Goal: Find specific page/section: Find specific page/section

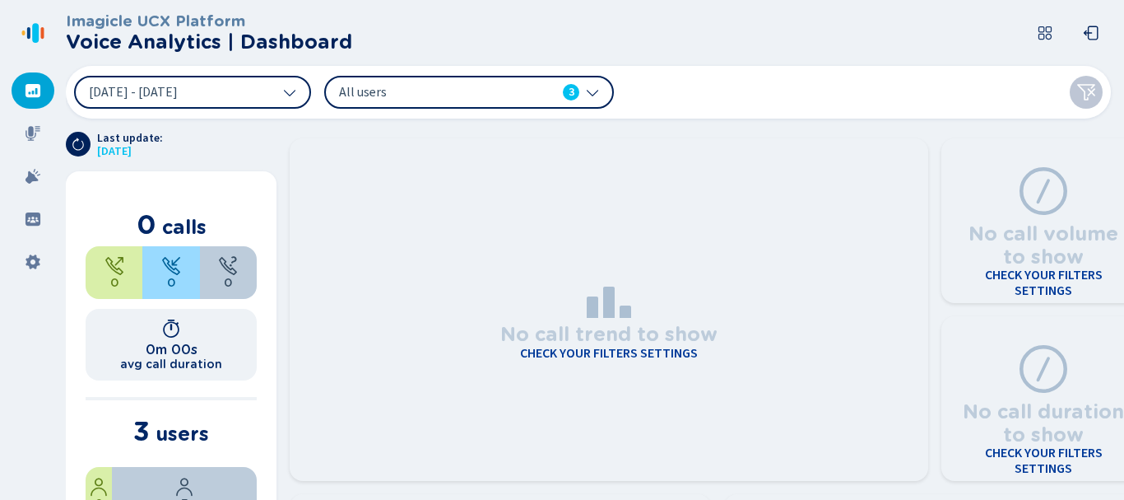
click at [38, 94] on icon at bounding box center [33, 90] width 15 height 13
click at [231, 89] on button "[DATE] - [DATE]" at bounding box center [192, 92] width 237 height 33
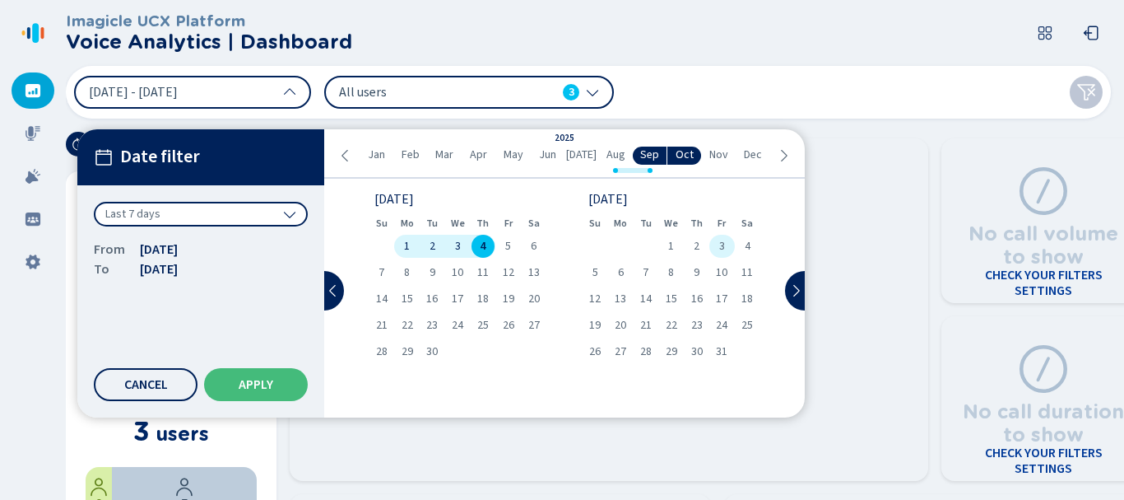
click at [731, 249] on div "3" at bounding box center [723, 246] width 26 height 23
click at [459, 249] on span "3" at bounding box center [458, 246] width 6 height 12
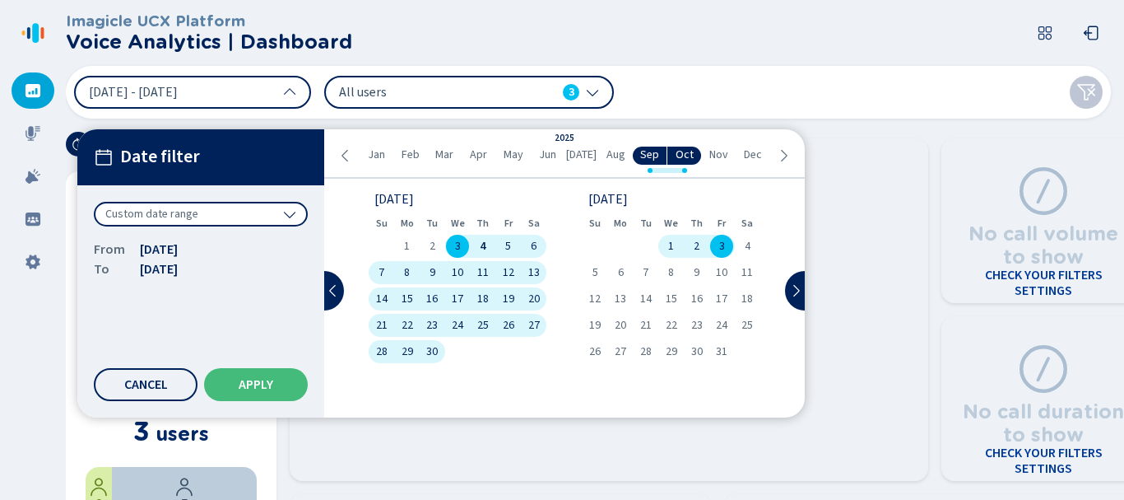
click at [483, 246] on span "4" at bounding box center [483, 246] width 6 height 12
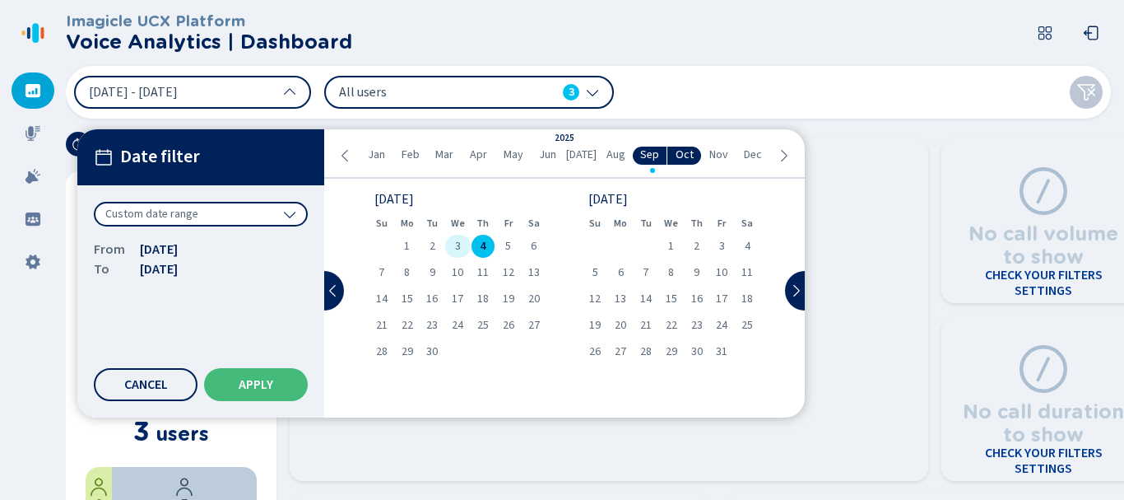
click at [463, 245] on div "3" at bounding box center [458, 246] width 26 height 23
click at [481, 246] on span "4" at bounding box center [483, 246] width 6 height 12
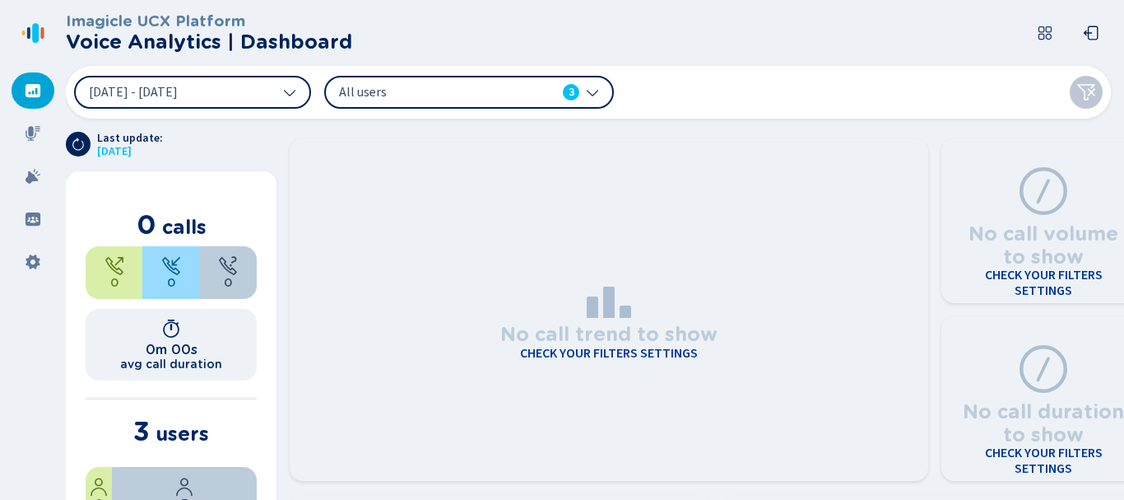
click at [826, 84] on div "29 Aug 2025 - 4 Sep 2025 All users 3" at bounding box center [588, 92] width 1045 height 53
click at [16, 177] on div at bounding box center [33, 176] width 43 height 36
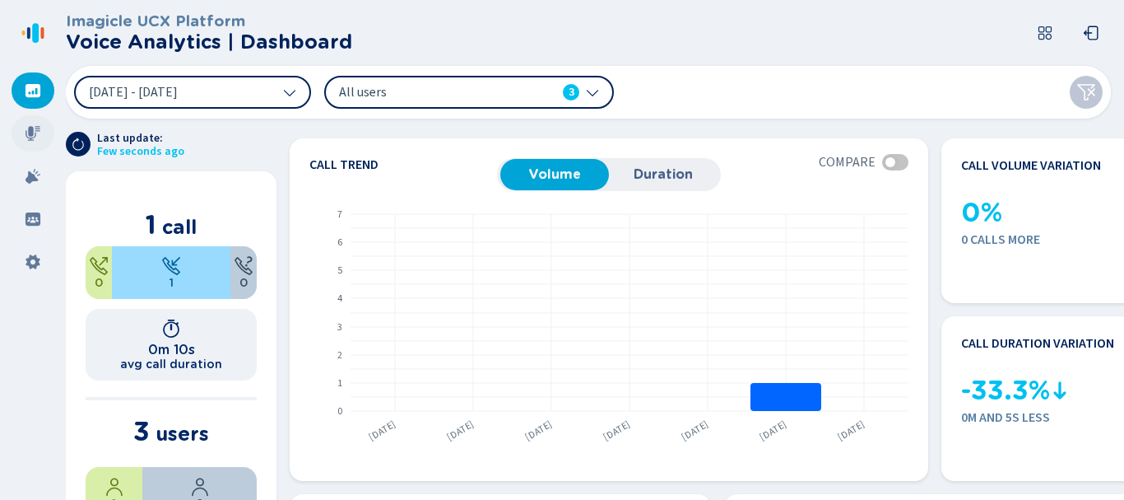
click at [31, 135] on icon at bounding box center [33, 133] width 15 height 15
